Goal: Task Accomplishment & Management: Use online tool/utility

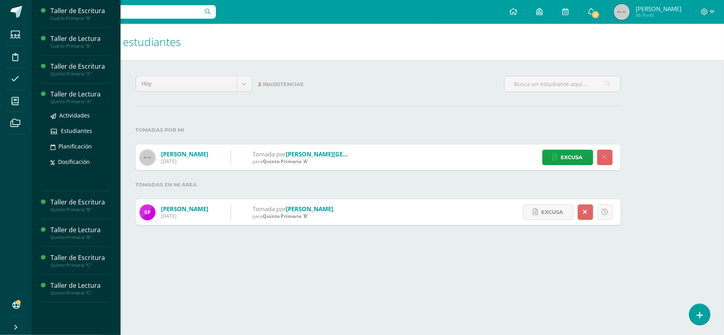
click at [80, 96] on div "Taller de Lectura" at bounding box center [80, 94] width 60 height 9
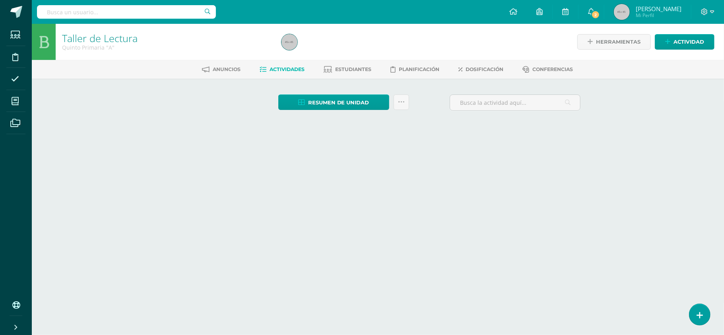
click at [278, 64] on link "Actividades" at bounding box center [282, 69] width 45 height 13
click at [271, 74] on link "Actividades" at bounding box center [282, 69] width 45 height 13
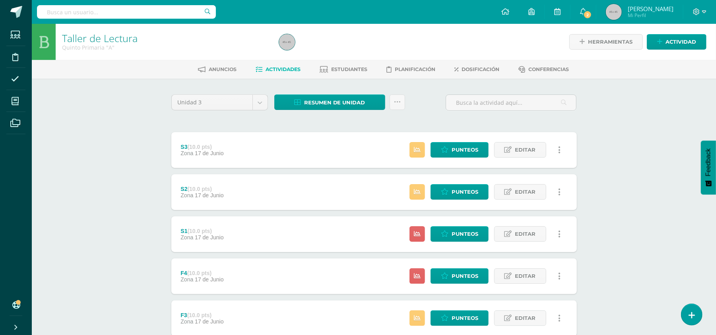
click at [214, 286] on div "F4 (10.0 pts) Zona [DATE][PERSON_NAME]" at bounding box center [202, 277] width 62 height 36
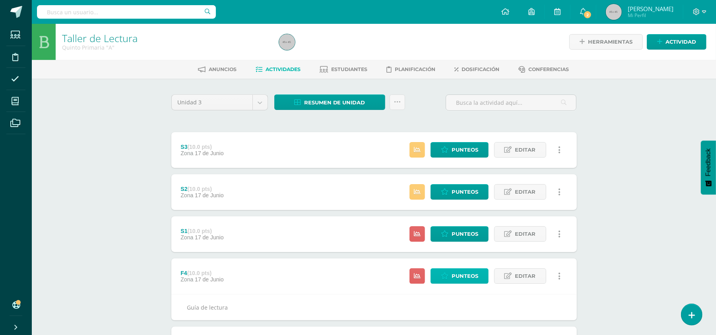
click at [460, 275] on span "Punteos" at bounding box center [465, 276] width 27 height 15
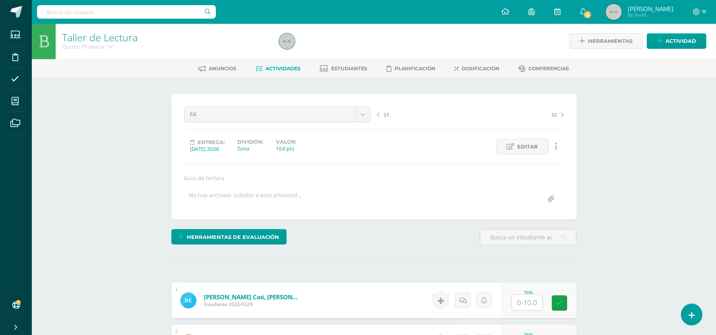
scroll to position [2, 0]
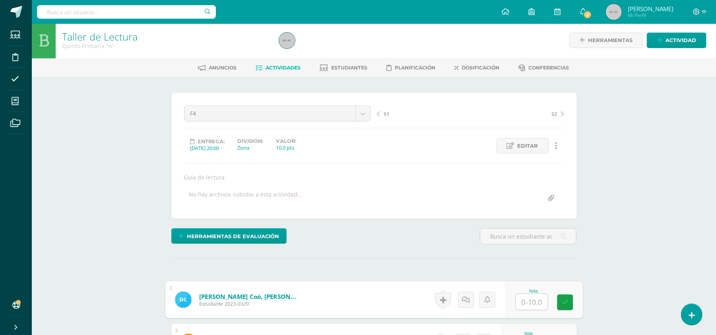
click at [523, 296] on input "text" at bounding box center [532, 303] width 32 height 16
type input "10"
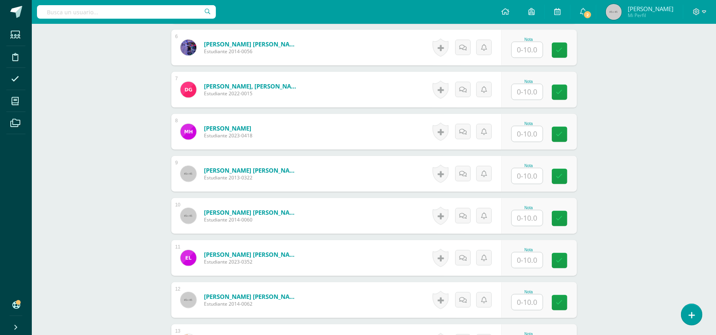
scroll to position [476, 0]
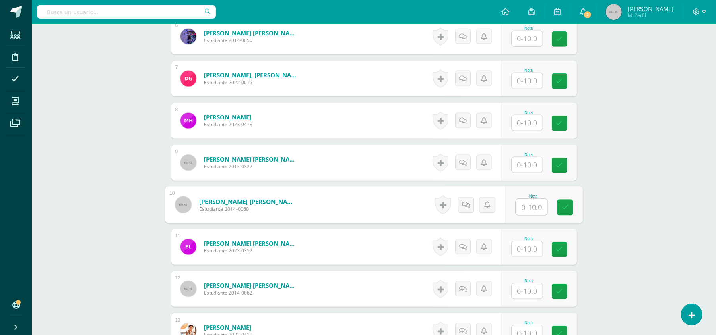
click at [525, 212] on input "text" at bounding box center [532, 208] width 32 height 16
type input "9"
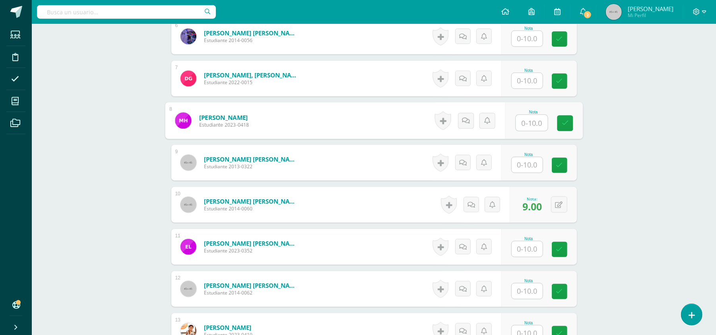
click at [529, 124] on input "text" at bounding box center [532, 123] width 32 height 16
type input "10"
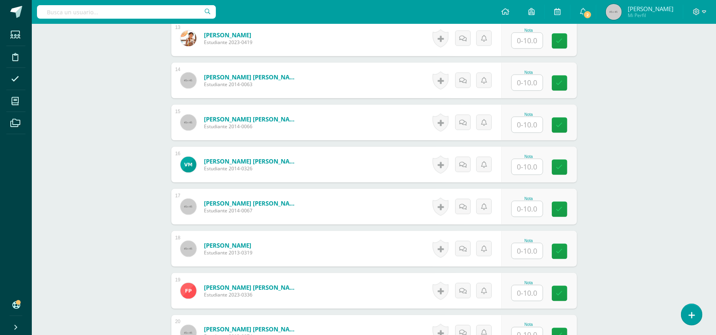
scroll to position [1044, 0]
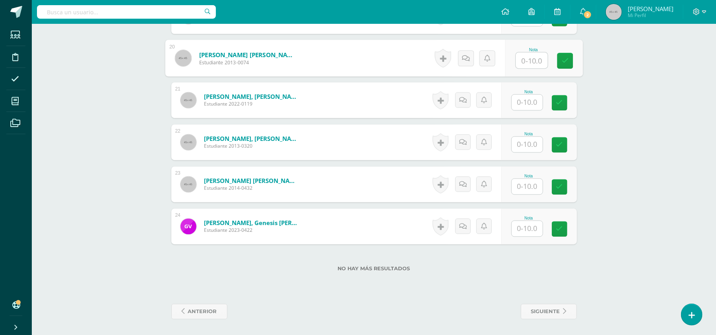
click at [529, 59] on input "text" at bounding box center [532, 61] width 32 height 16
type input "10"
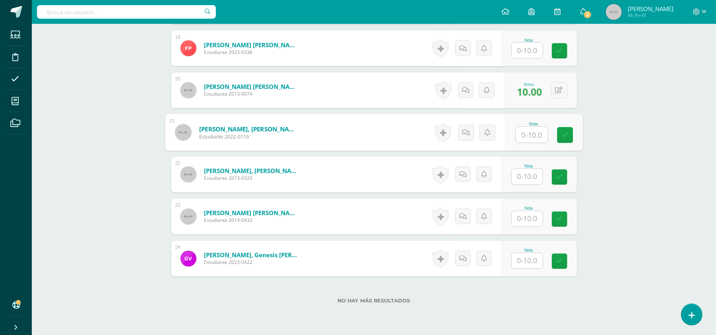
scroll to position [1002, 0]
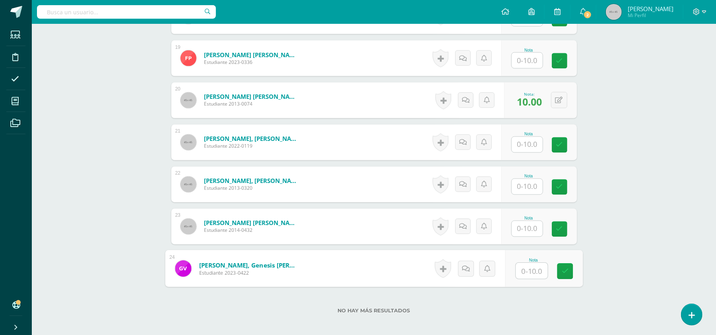
click at [528, 272] on input "text" at bounding box center [532, 272] width 32 height 16
type input "8"
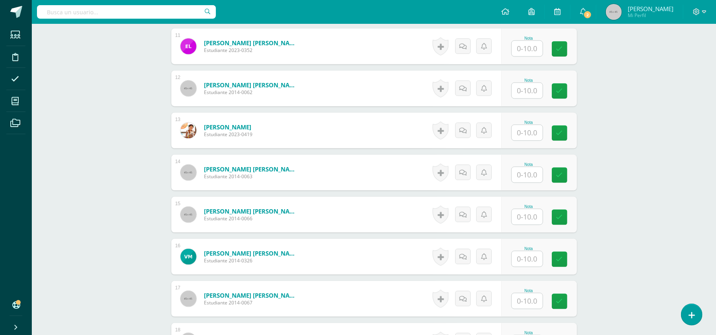
scroll to position [655, 0]
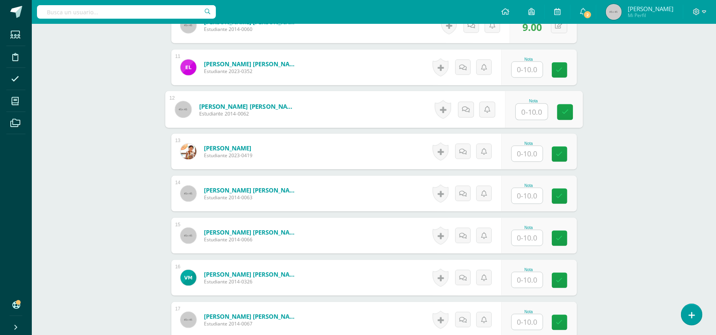
click at [529, 106] on input "text" at bounding box center [532, 112] width 32 height 16
type input "9"
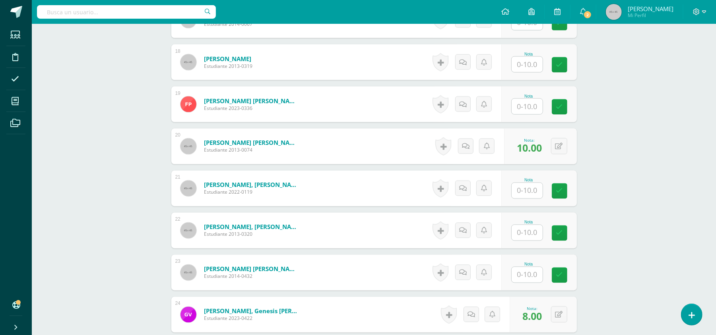
scroll to position [959, 0]
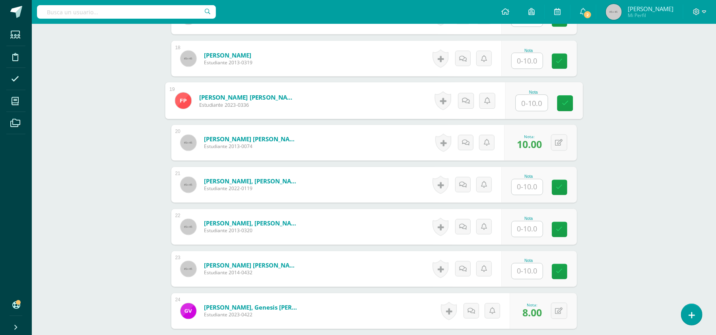
click at [525, 103] on input "text" at bounding box center [532, 103] width 32 height 16
type input "10"
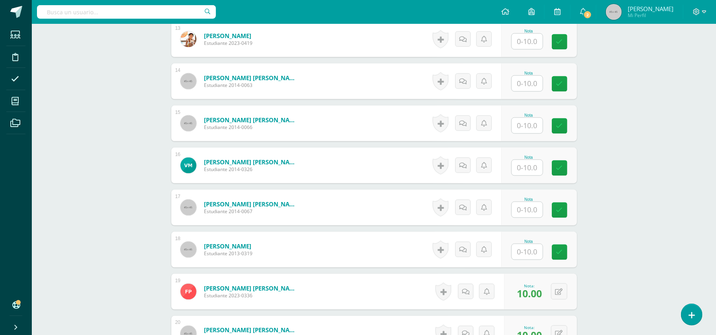
scroll to position [747, 0]
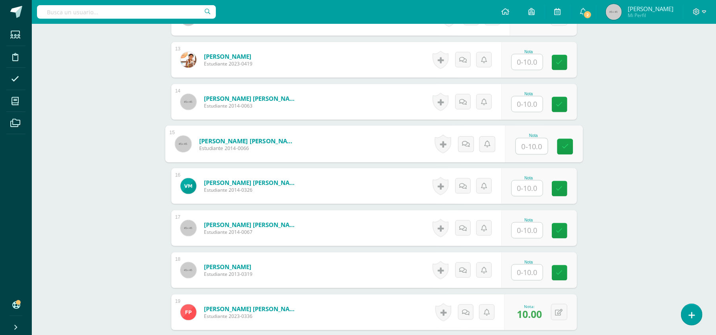
click at [525, 145] on input "text" at bounding box center [532, 147] width 32 height 16
type input "9"
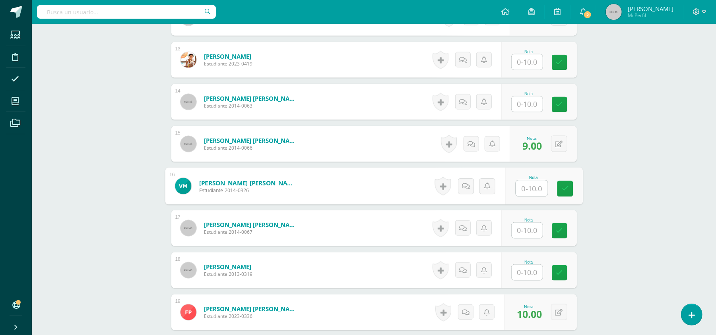
scroll to position [1040, 0]
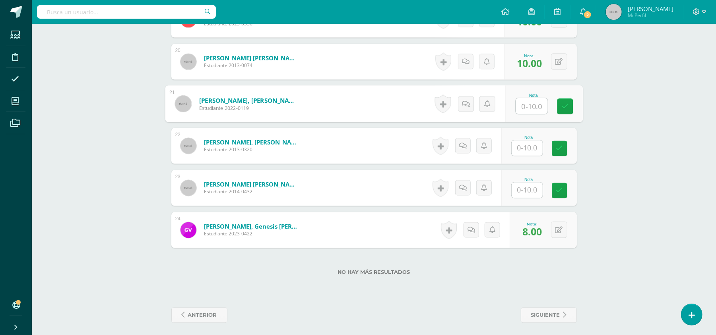
click at [522, 109] on input "text" at bounding box center [532, 107] width 32 height 16
type input "10"
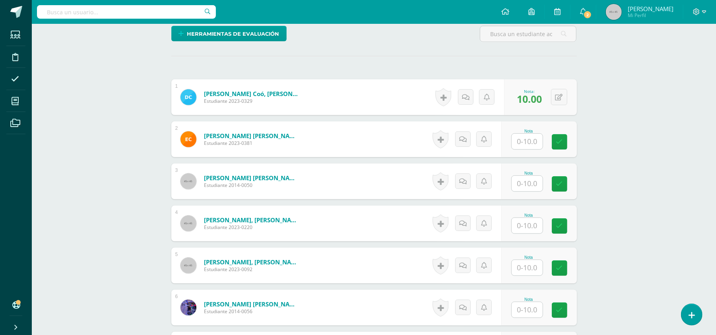
scroll to position [186, 0]
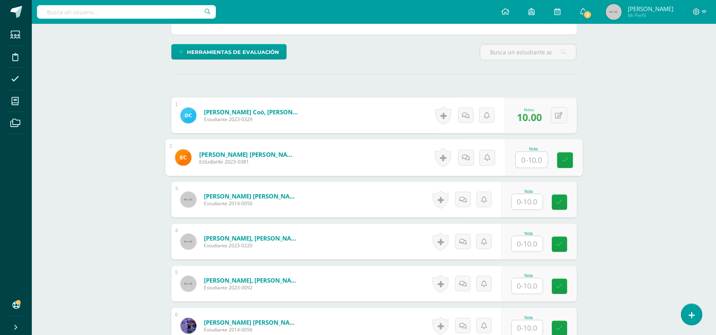
click at [519, 159] on input "text" at bounding box center [532, 160] width 32 height 16
type input "9"
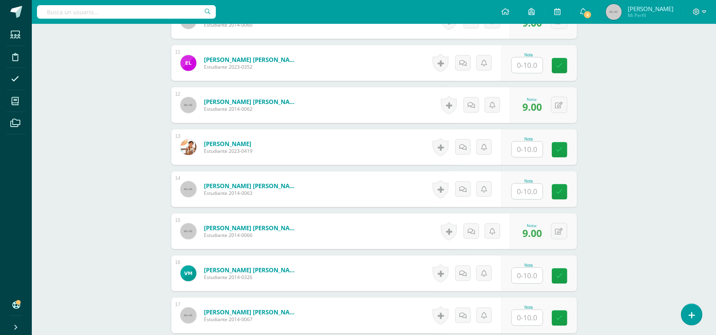
scroll to position [681, 0]
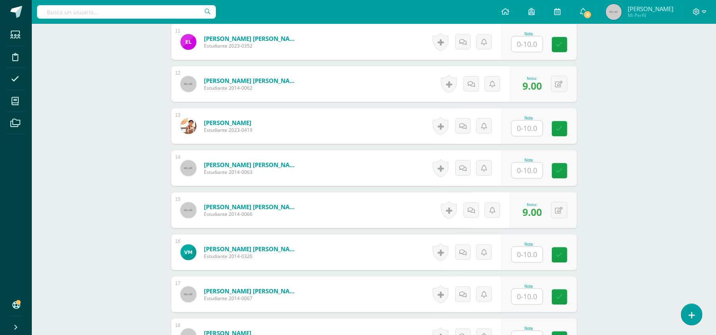
type input "7"
click at [525, 250] on input "text" at bounding box center [532, 255] width 32 height 16
type input "9"
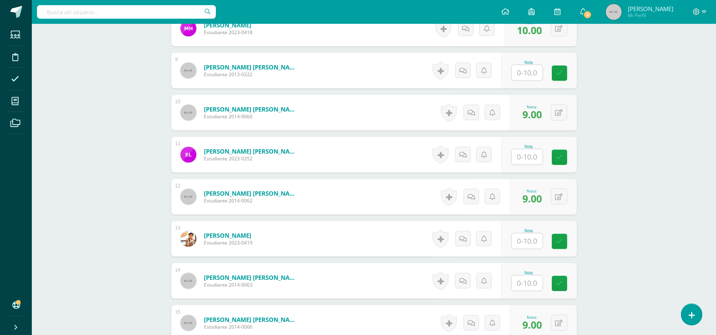
scroll to position [497, 0]
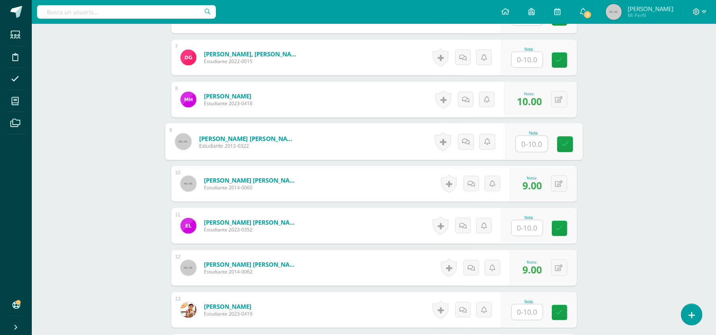
click at [536, 148] on input "text" at bounding box center [532, 144] width 32 height 16
type input "9"
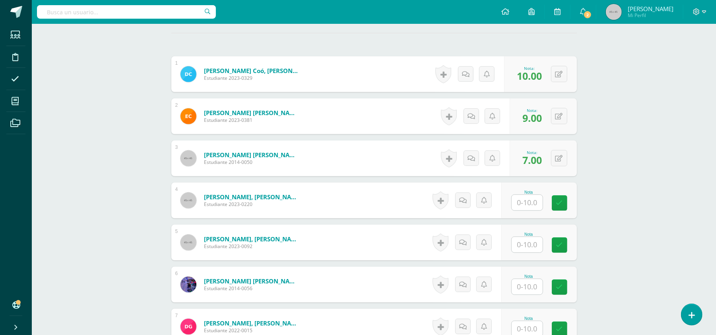
scroll to position [233, 0]
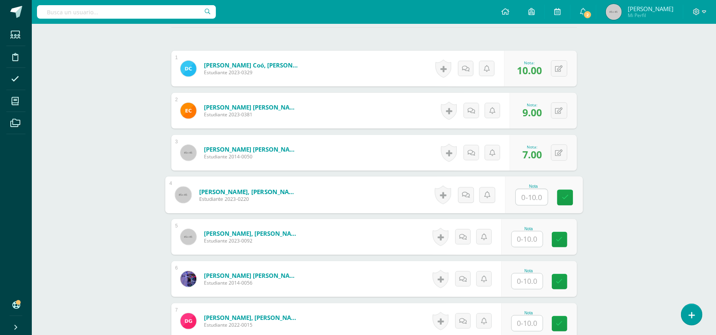
click at [527, 200] on input "text" at bounding box center [532, 198] width 32 height 16
type input "10"
